Goal: Find specific page/section: Find specific page/section

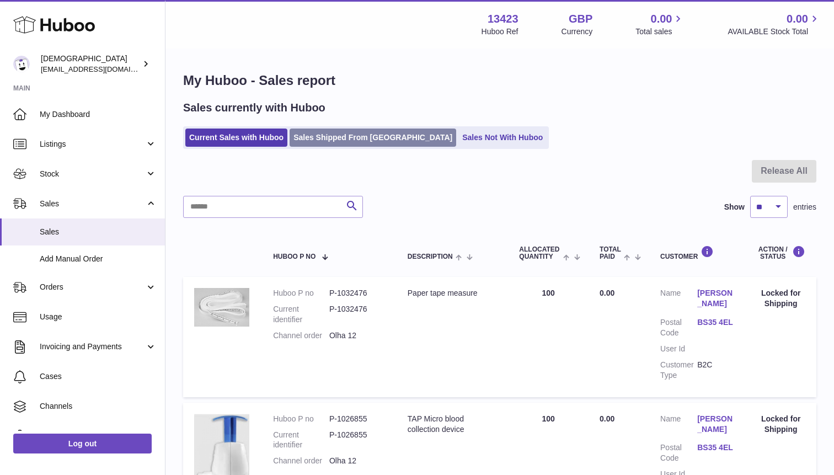
click at [331, 135] on link "Sales Shipped From [GEOGRAPHIC_DATA]" at bounding box center [373, 138] width 167 height 18
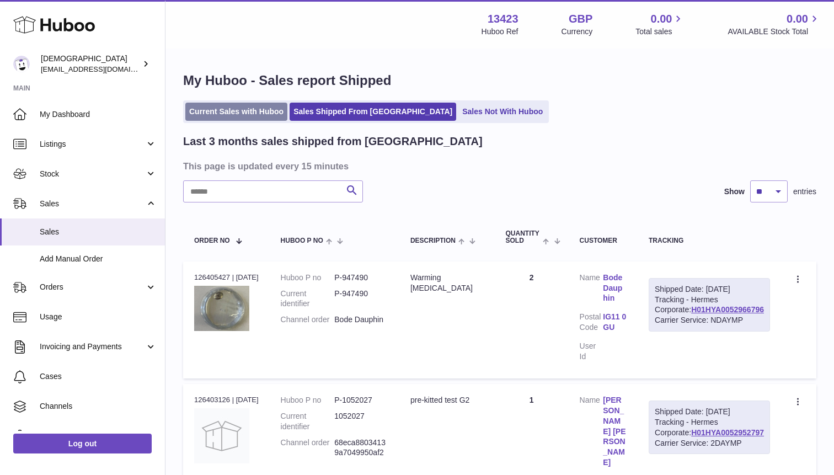
click at [238, 114] on link "Current Sales with Huboo" at bounding box center [236, 112] width 102 height 18
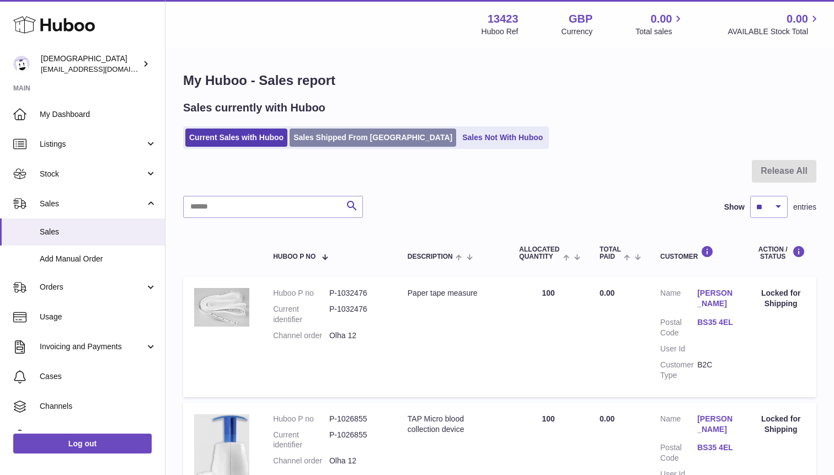
click at [333, 139] on link "Sales Shipped From [GEOGRAPHIC_DATA]" at bounding box center [373, 138] width 167 height 18
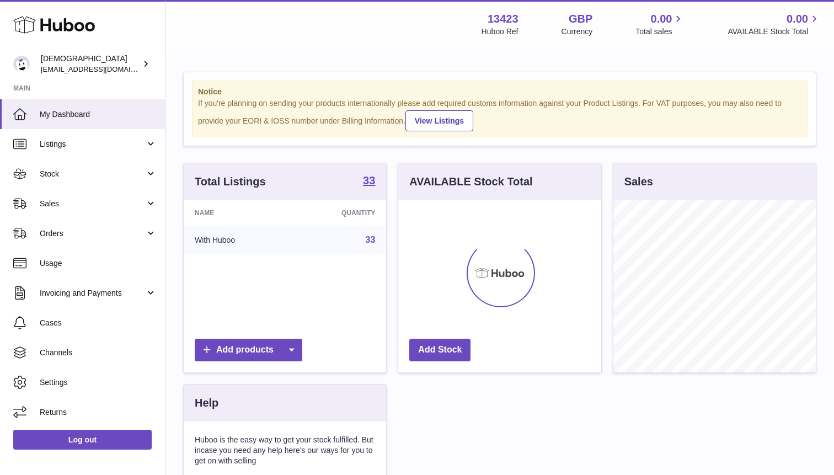
scroll to position [172, 202]
